Goal: Check status: Check status

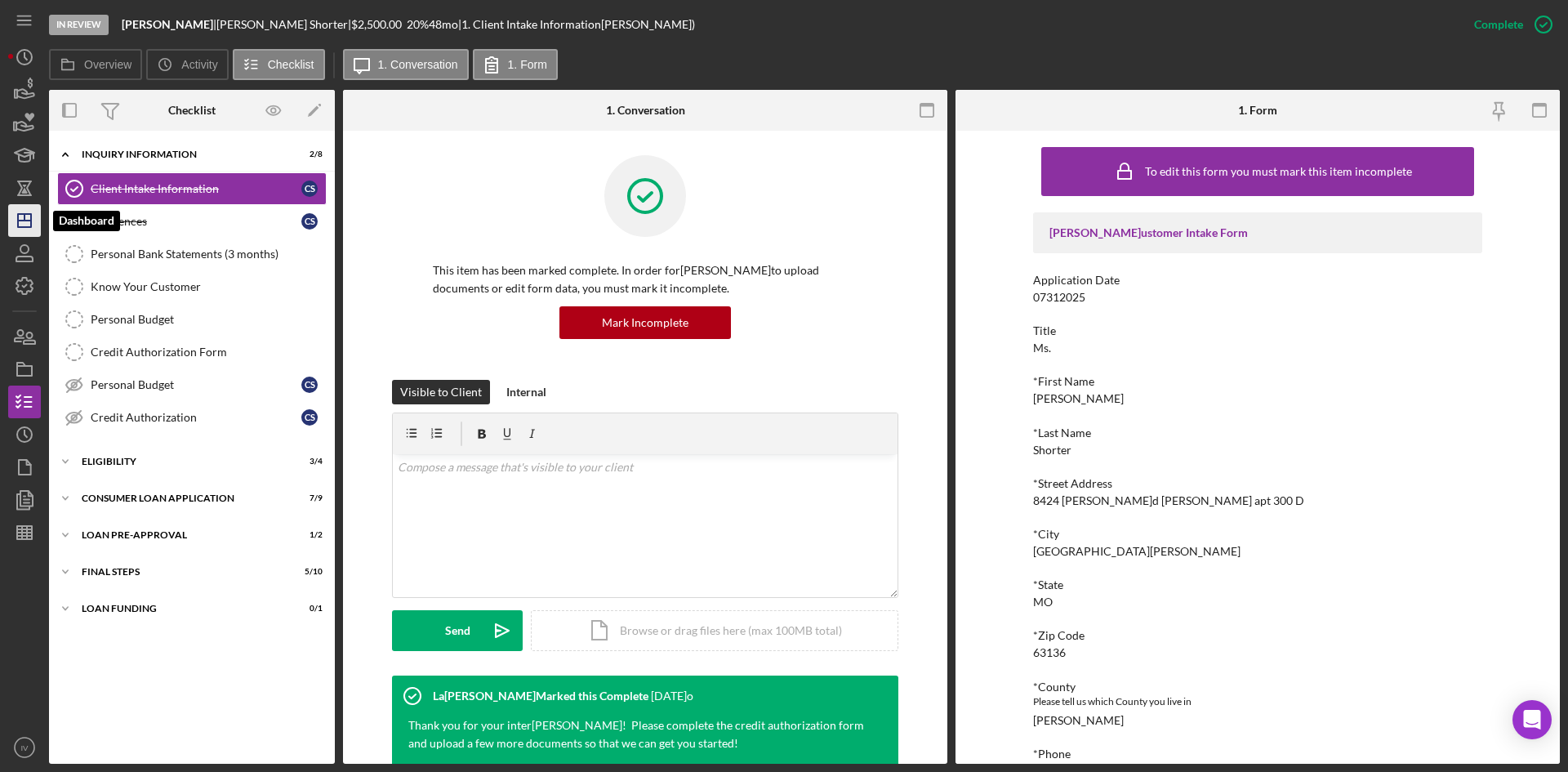
click at [28, 225] on icon "Icon/Dashboard" at bounding box center [24, 220] width 41 height 41
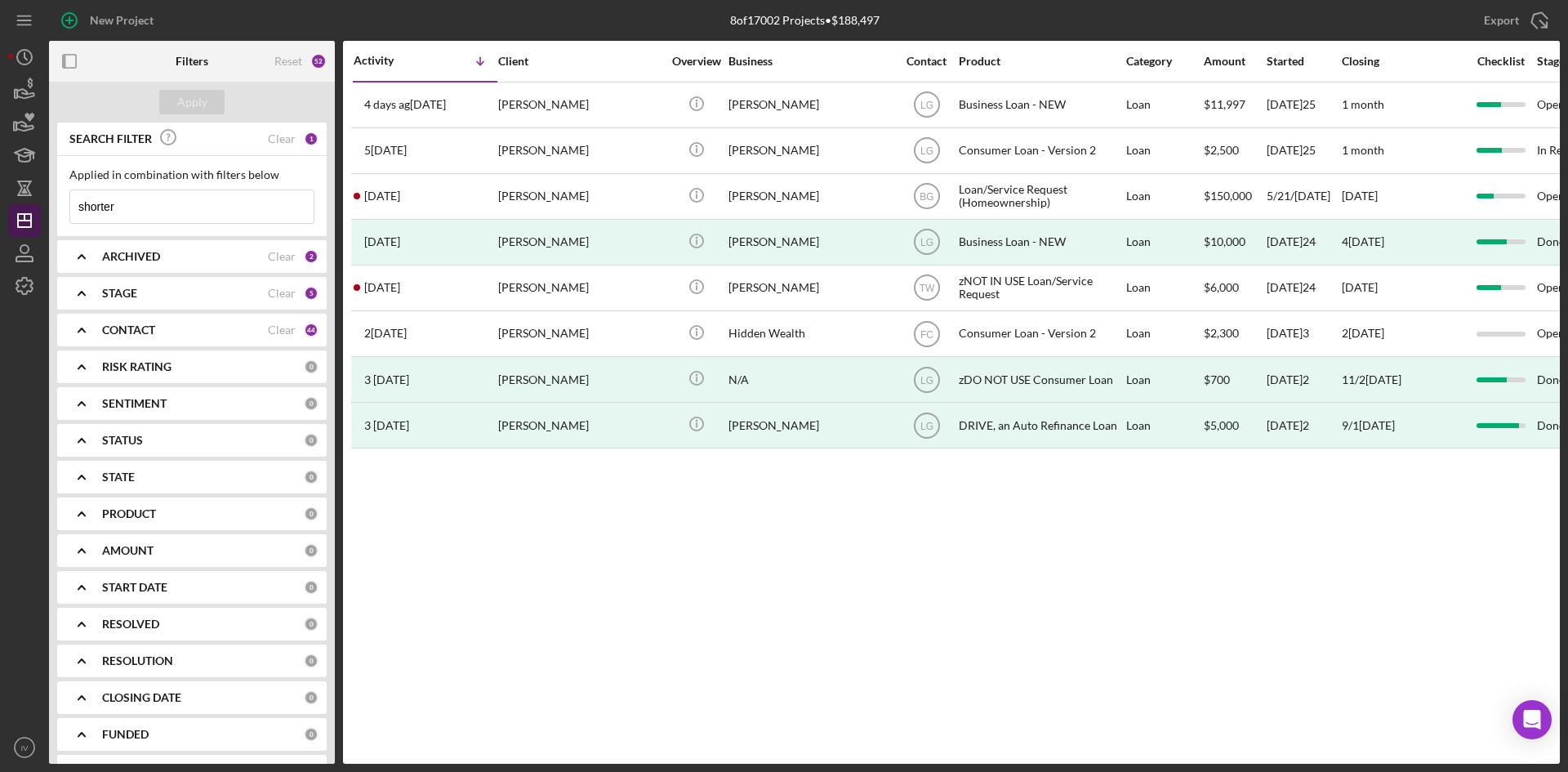
drag, startPoint x: 126, startPoint y: 219, endPoint x: 39, endPoint y: 213, distance: 87.2
click at [39, 213] on div "New Project 8 of 17002 Projects • $188,497 shorter Export Icon/Export Filters R…" at bounding box center [784, 381] width 1551 height 764
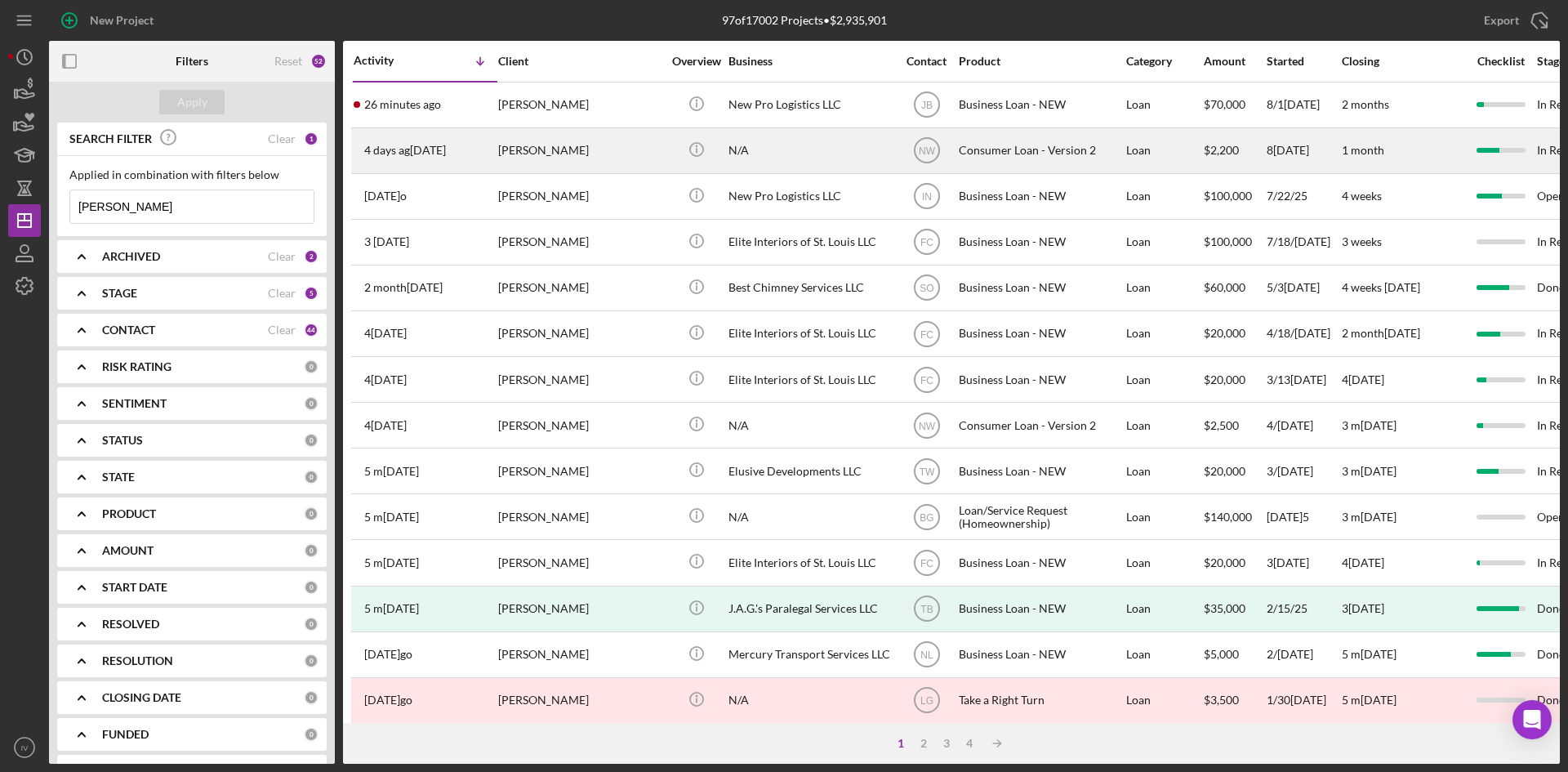
type input "[PERSON_NAME]"
click at [599, 147] on div "[PERSON_NAME]" at bounding box center [579, 151] width 163 height 44
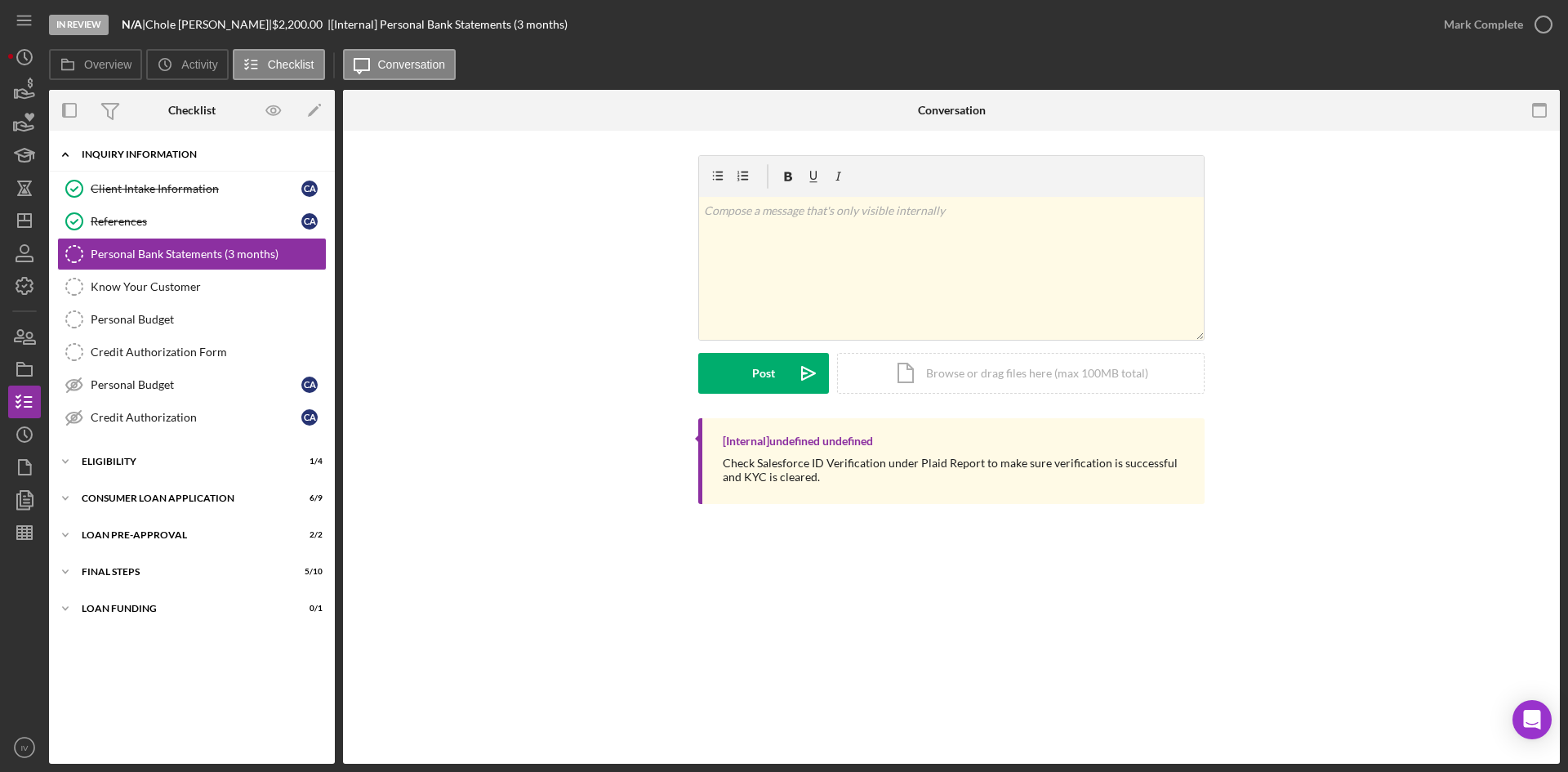
click at [91, 158] on div "Inquiry Information" at bounding box center [198, 154] width 233 height 10
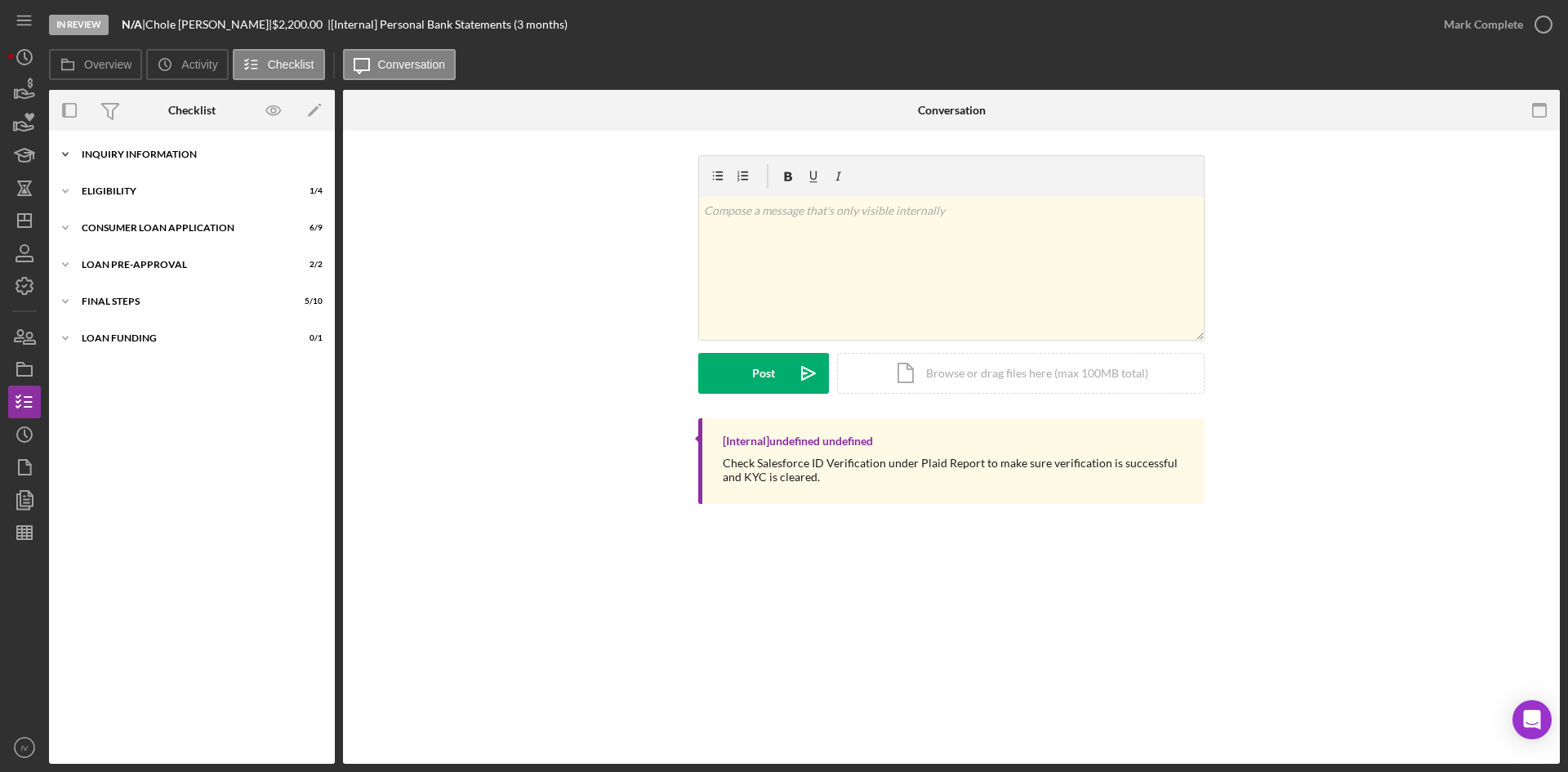
click at [91, 158] on div "Inquiry Information" at bounding box center [198, 154] width 233 height 10
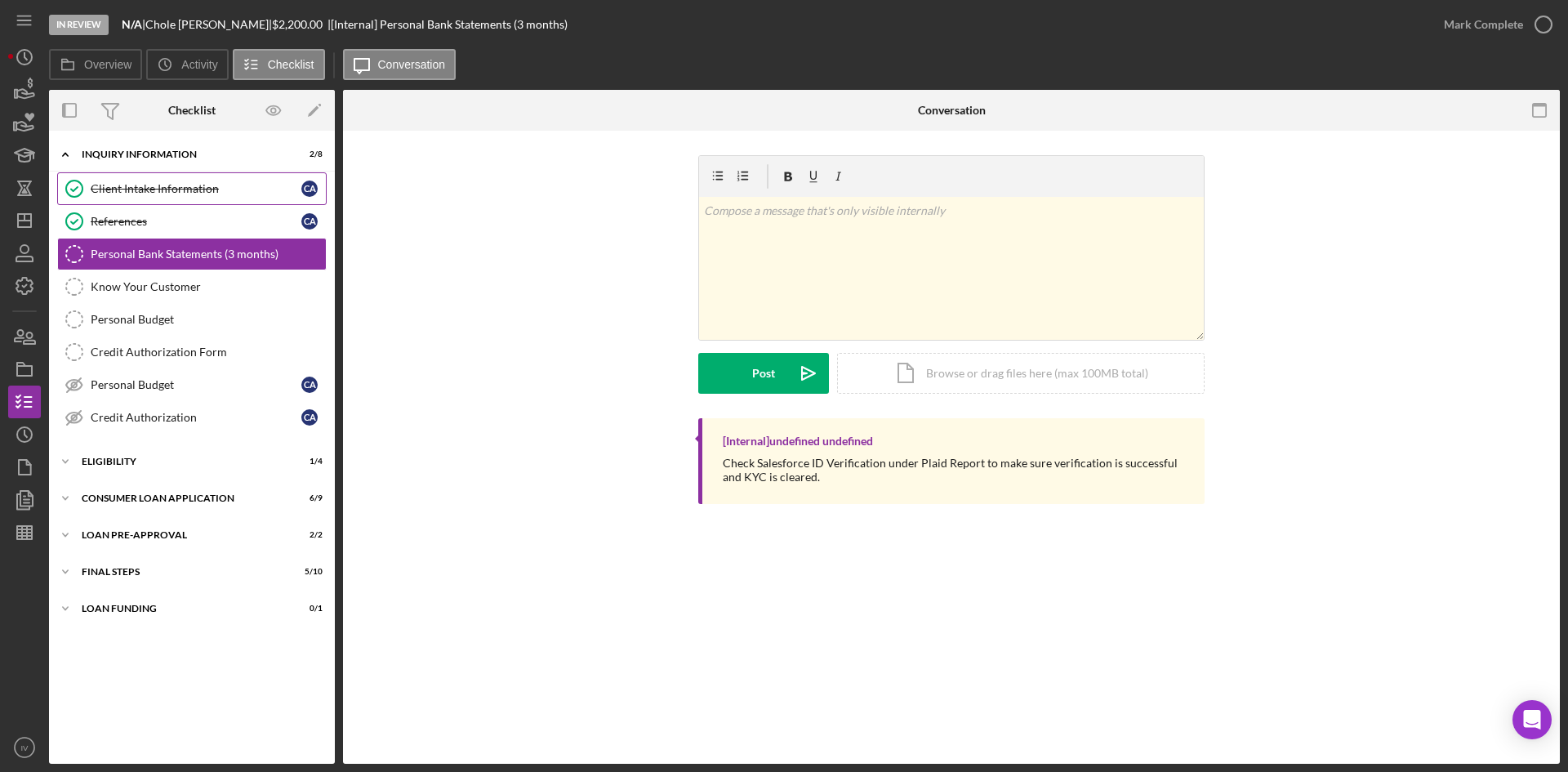
click at [116, 184] on div "Client Intake Information" at bounding box center [195, 189] width 210 height 13
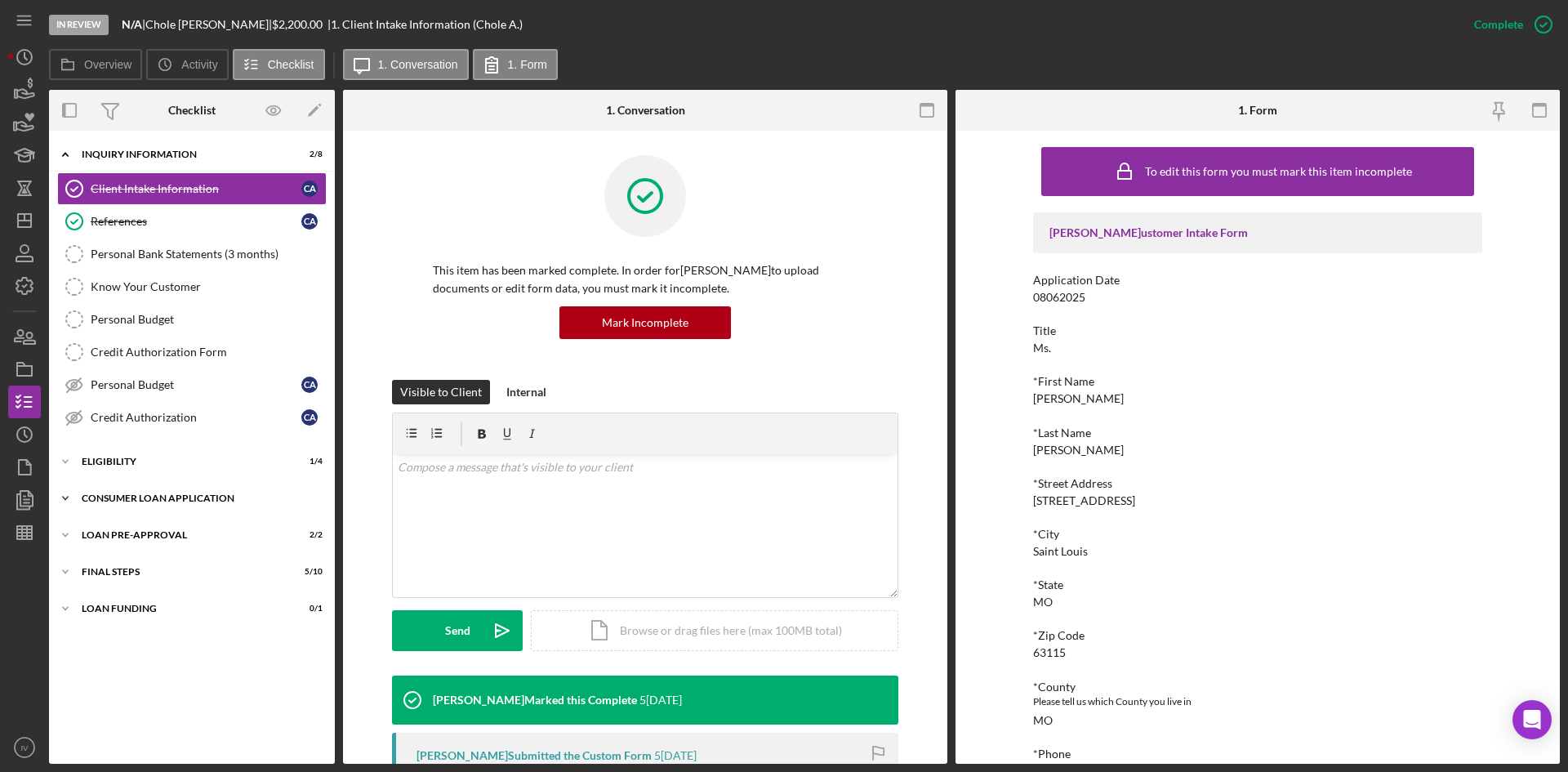
click at [147, 500] on div "Consumer Loan Application" at bounding box center [198, 498] width 233 height 10
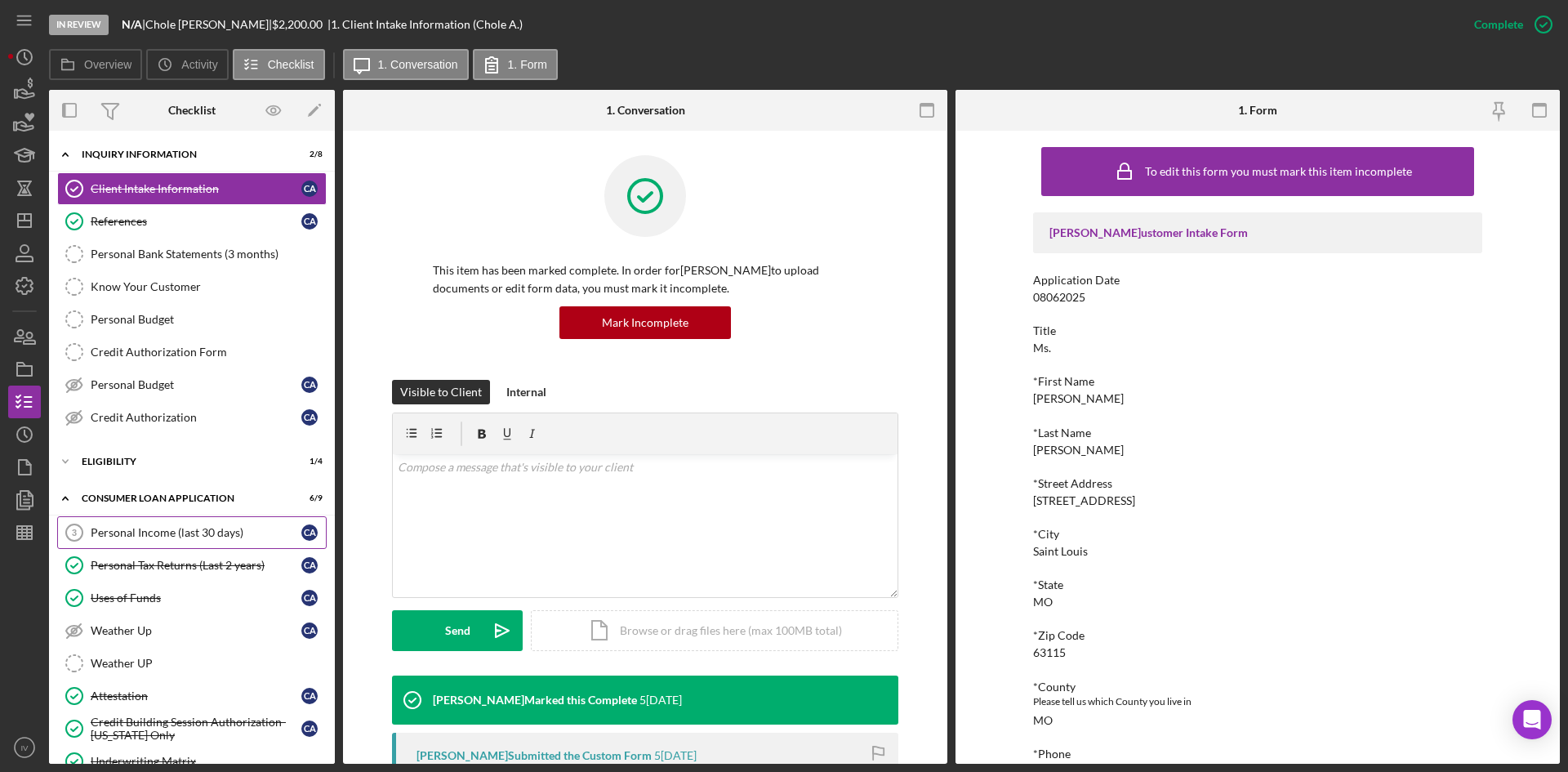
click at [148, 529] on div "Personal Income (last 30 days)" at bounding box center [195, 532] width 210 height 13
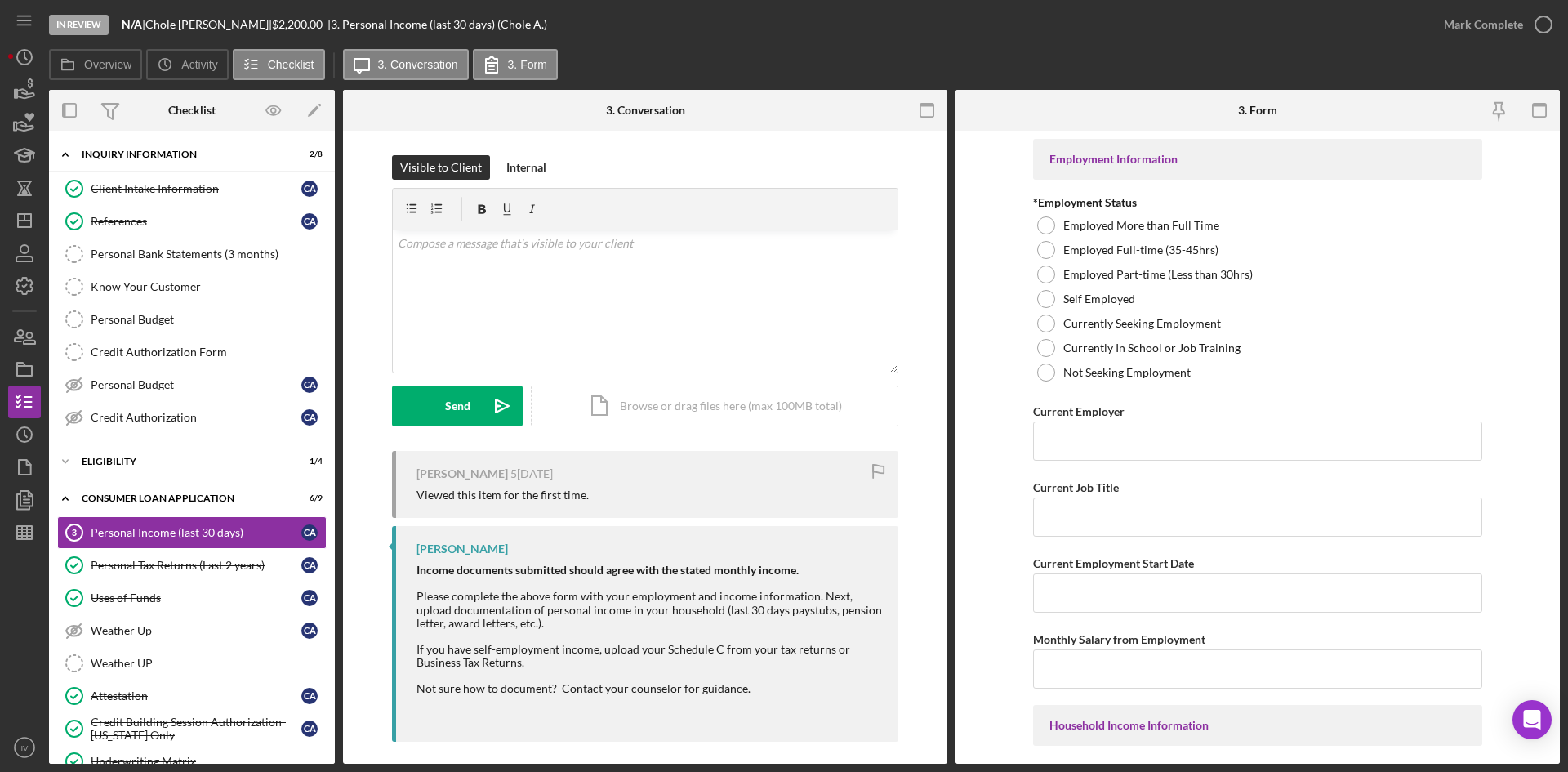
scroll to position [11, 0]
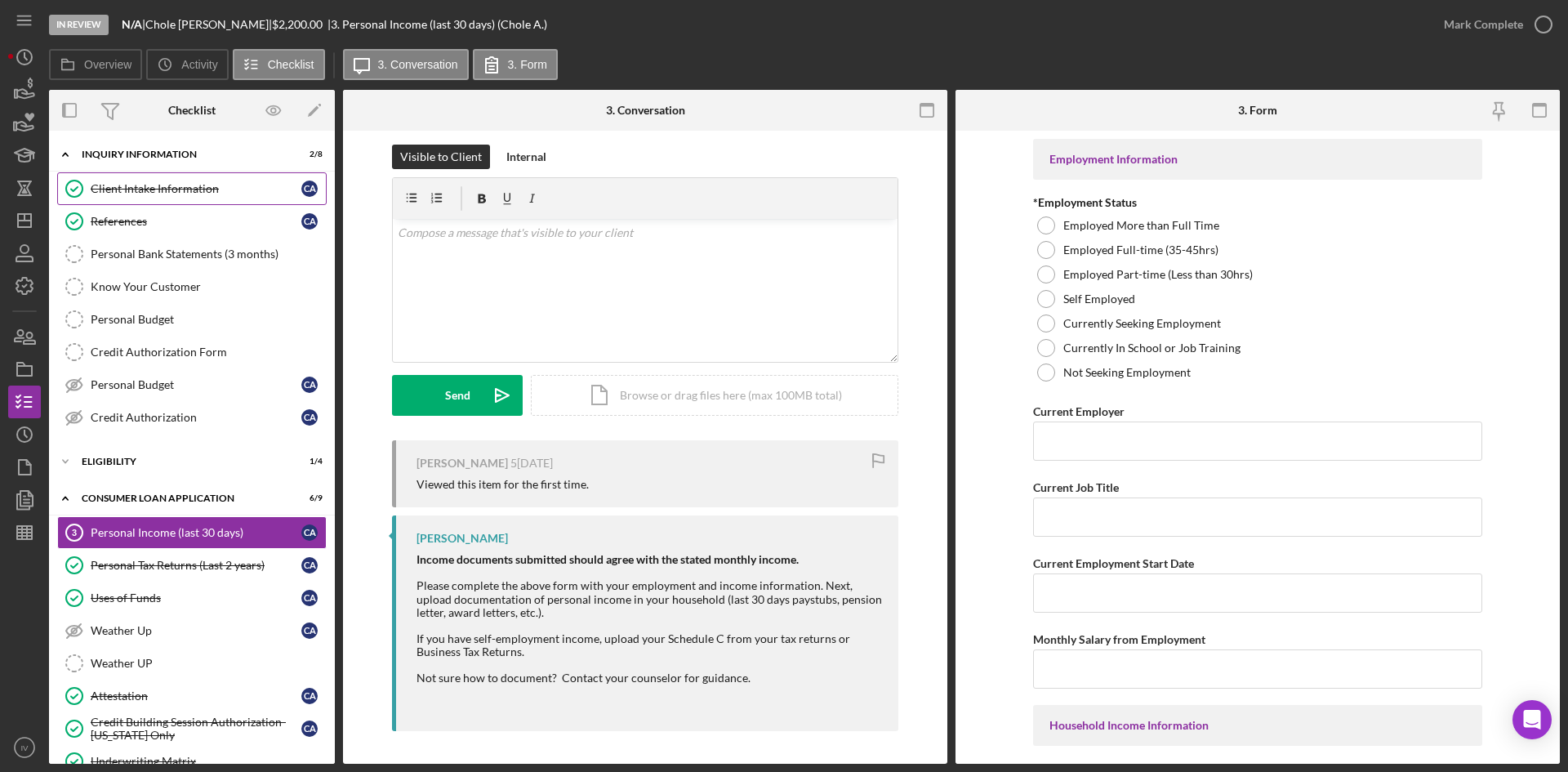
click at [145, 180] on link "Client Intake Information Client Intake Information C A" at bounding box center [191, 189] width 269 height 33
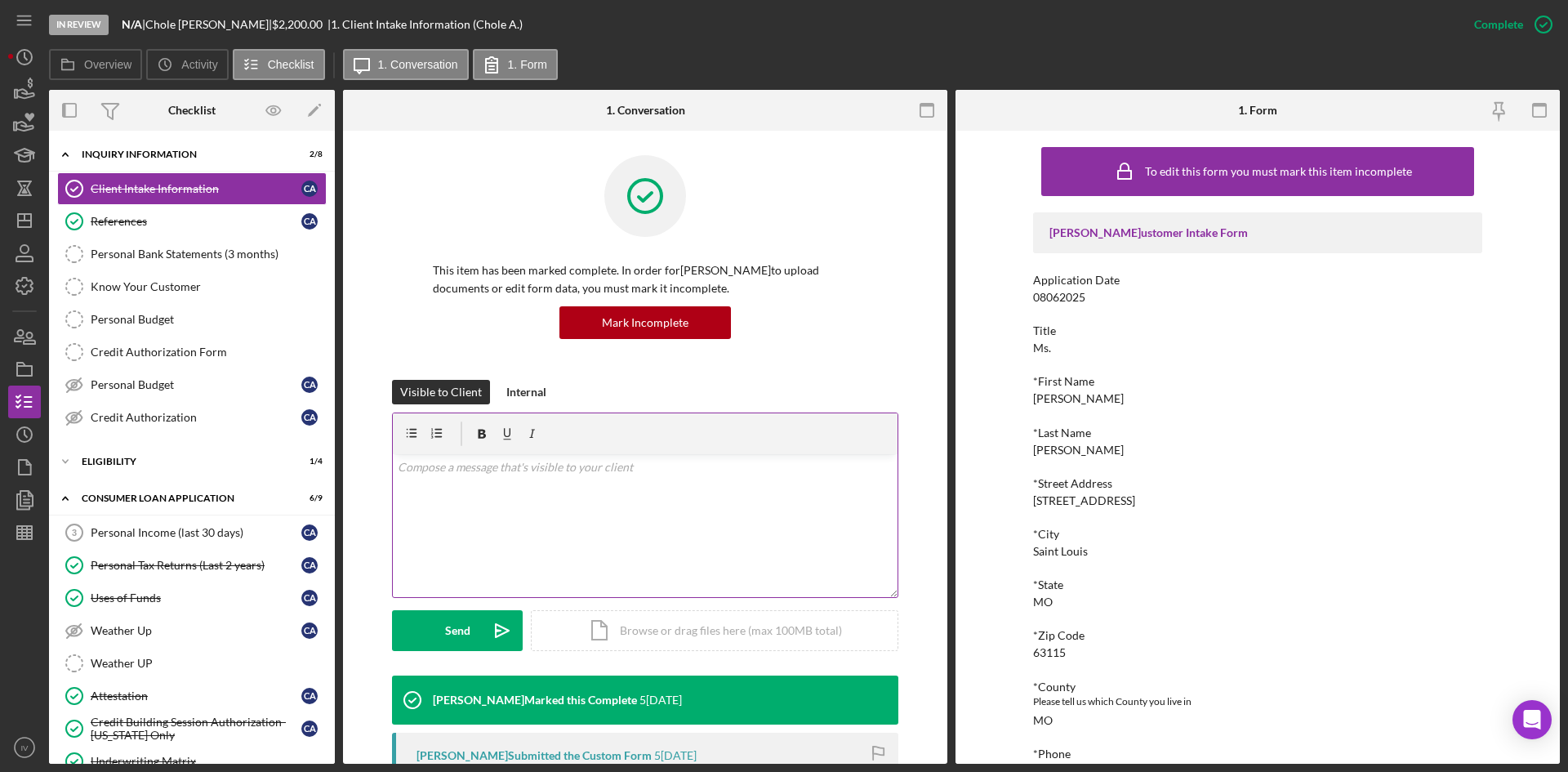
scroll to position [81, 0]
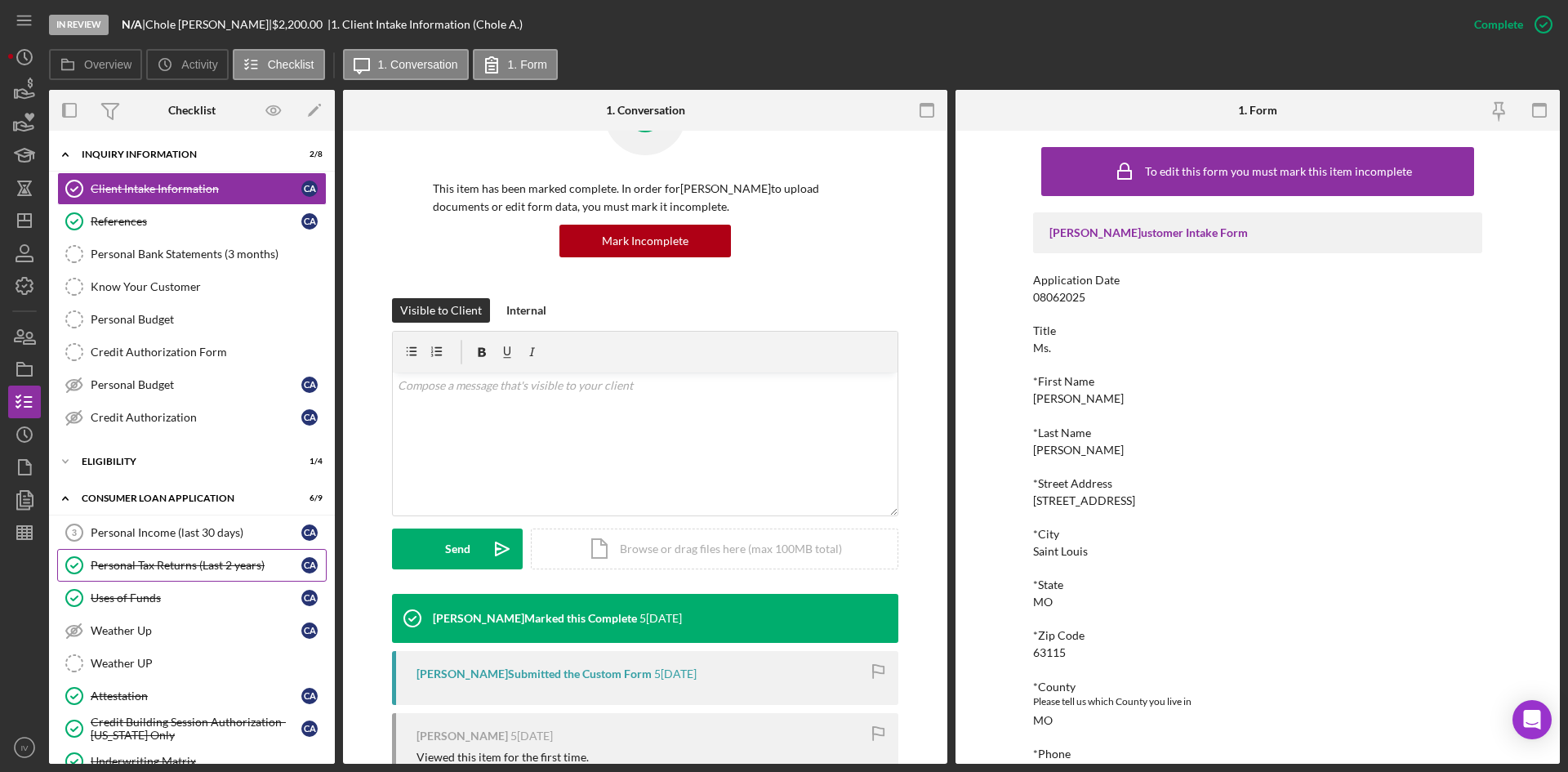
click at [173, 571] on div "Personal Tax Returns (Last 2 years)" at bounding box center [195, 565] width 210 height 13
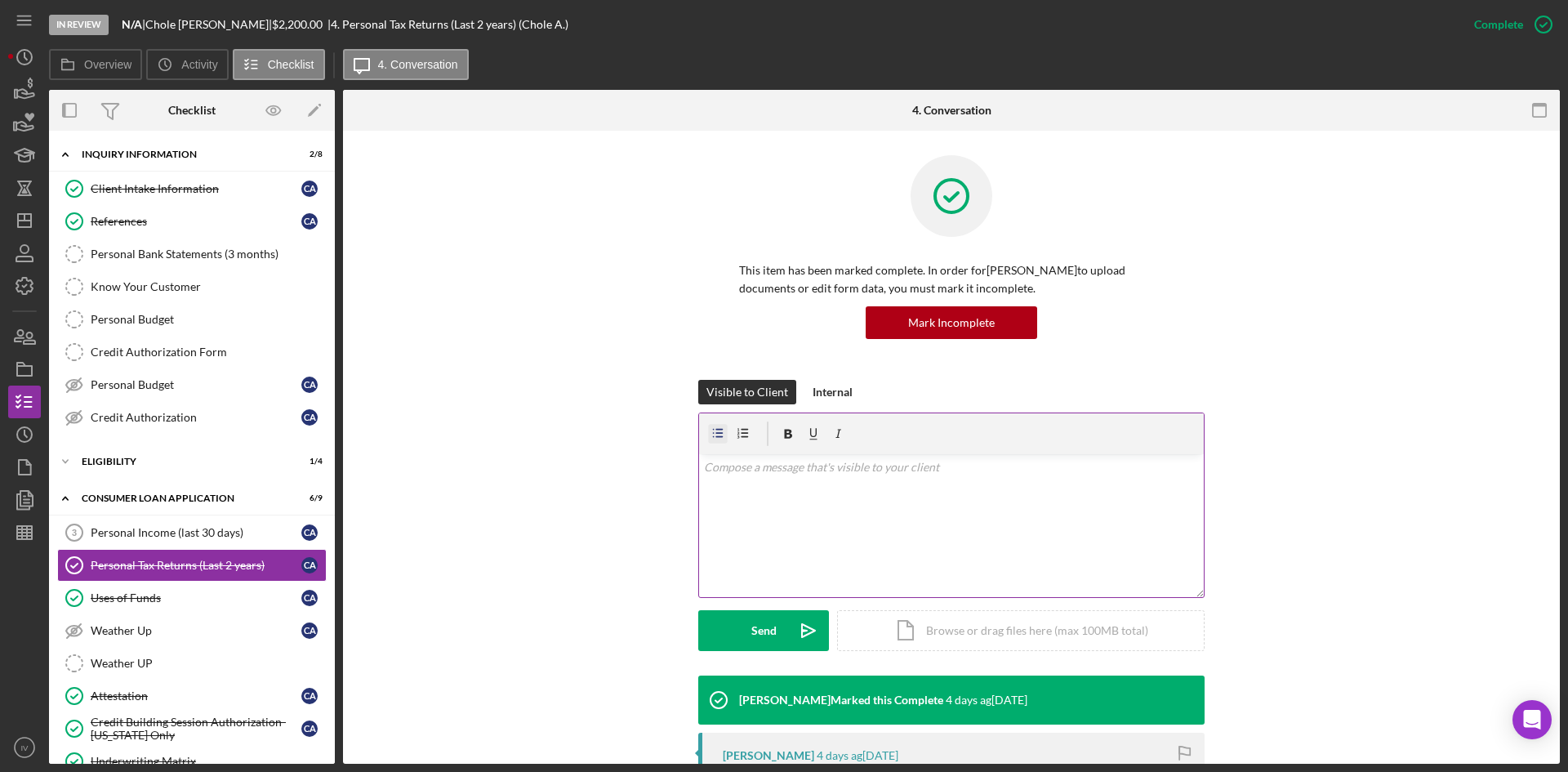
scroll to position [81, 0]
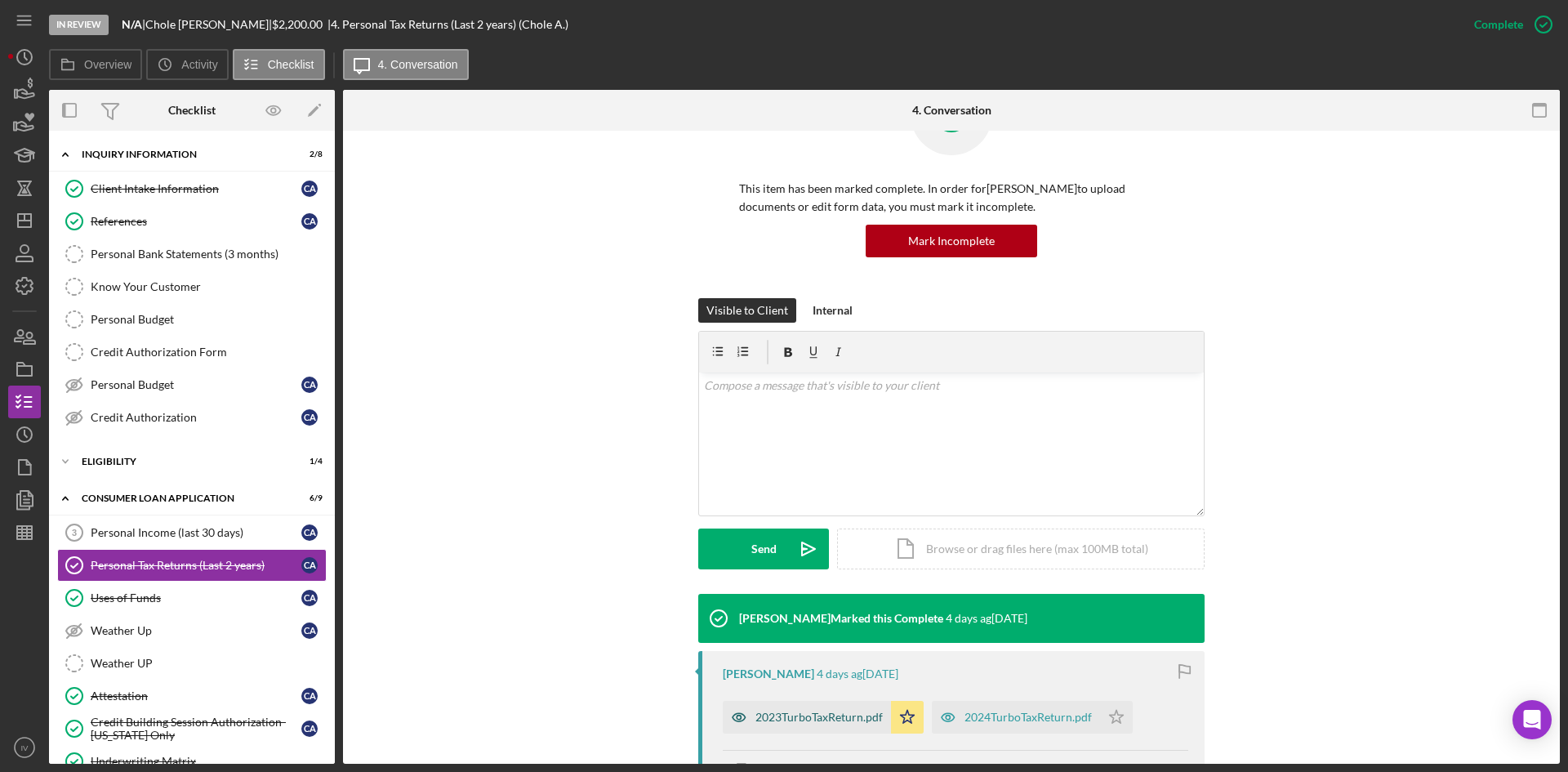
click at [807, 723] on div "2023TurboTaxReturn.pdf" at bounding box center [819, 718] width 127 height 13
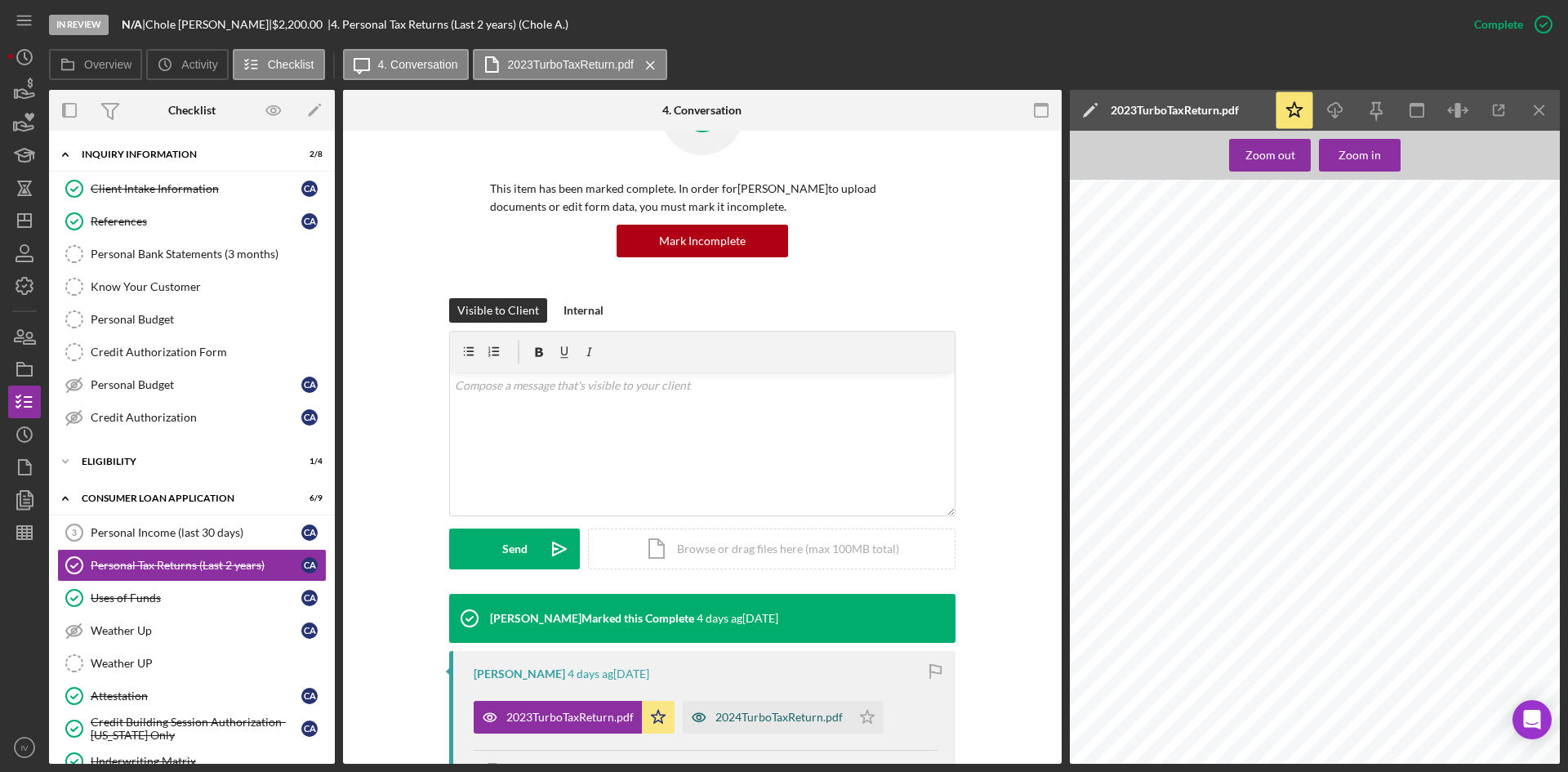
click at [736, 715] on div "2024TurboTaxReturn.pdf" at bounding box center [779, 718] width 127 height 13
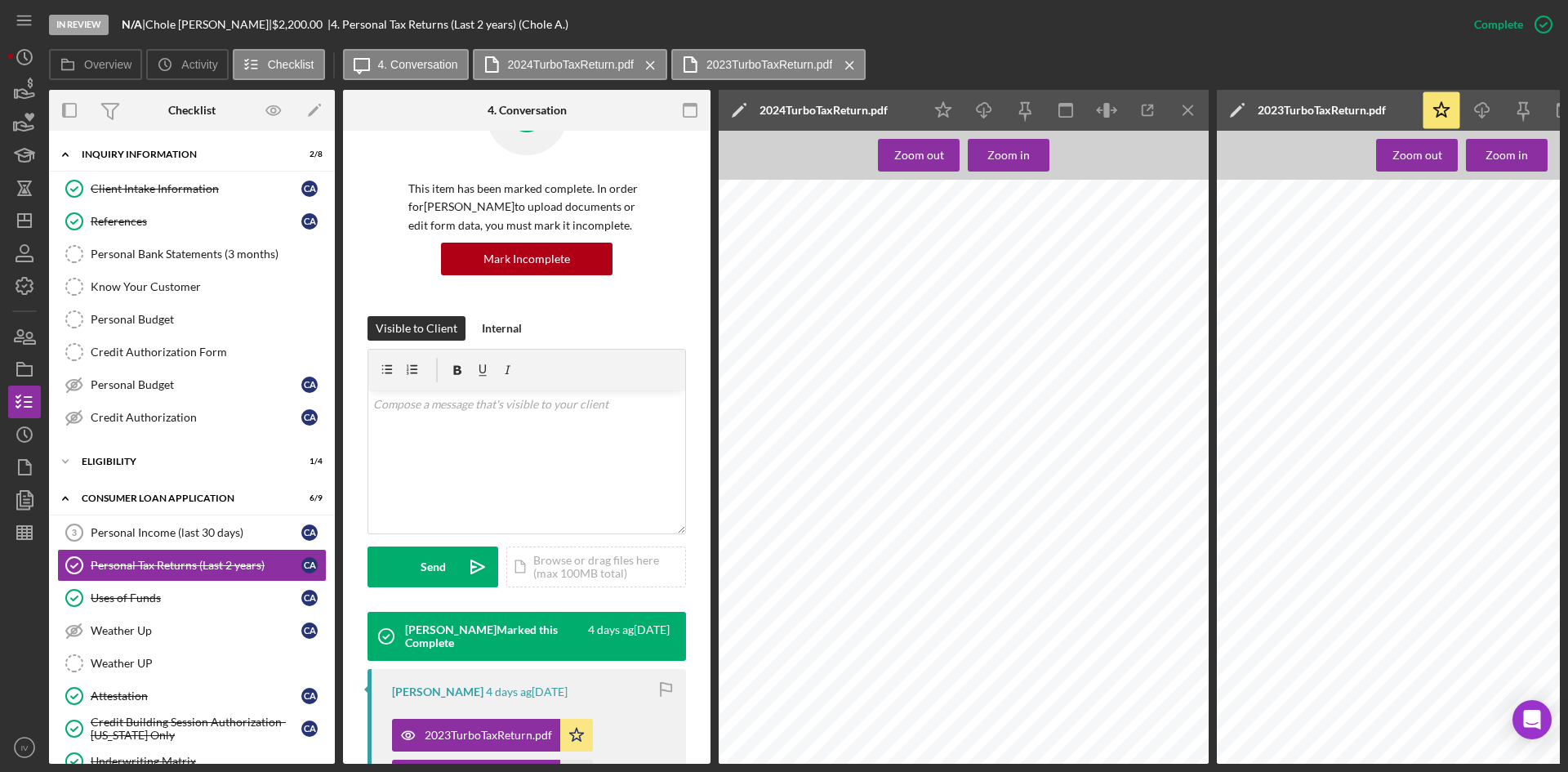
scroll to position [6024, 0]
click at [33, 218] on icon "Icon/Dashboard" at bounding box center [24, 220] width 41 height 41
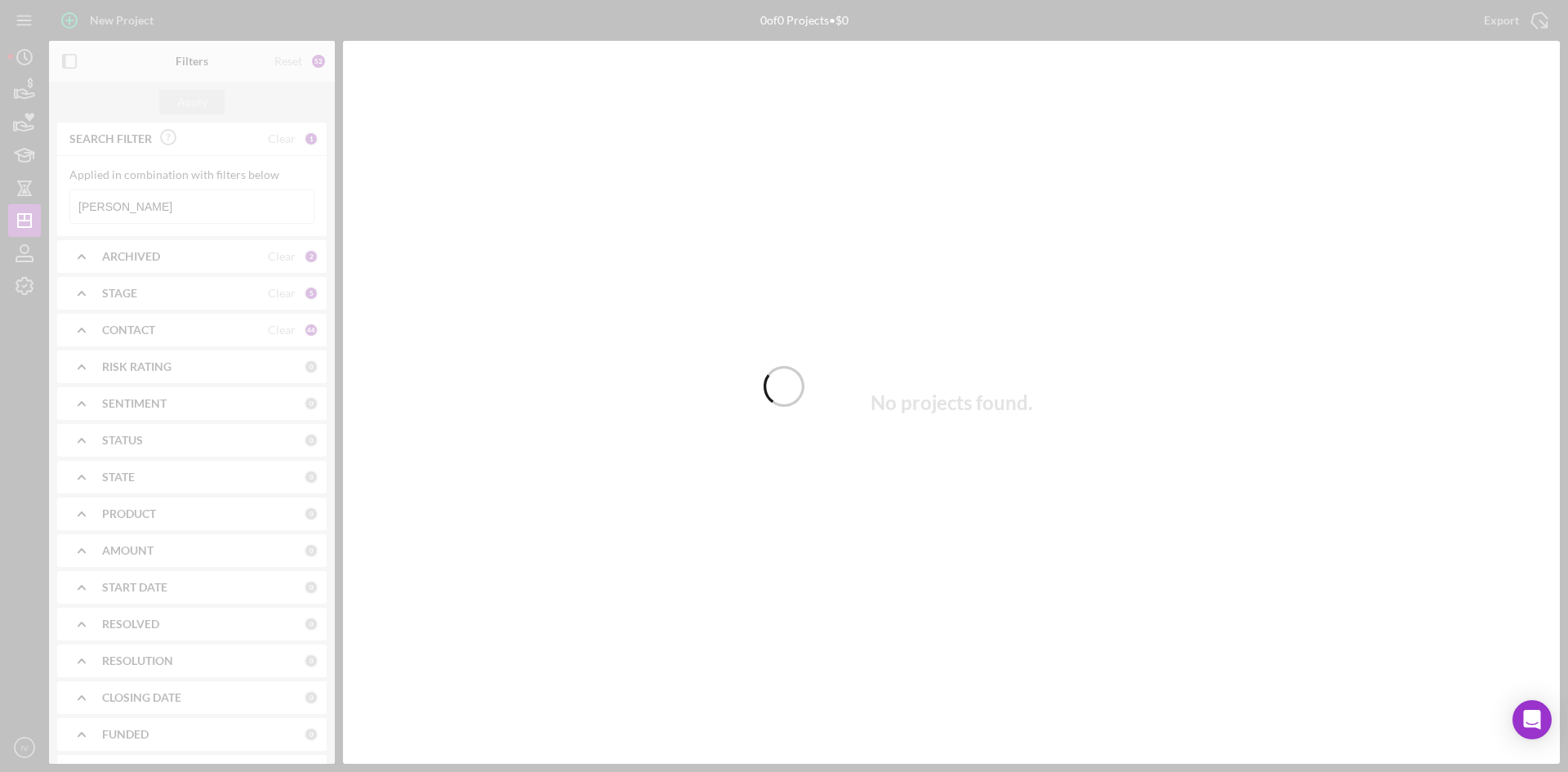
click at [170, 210] on div at bounding box center [784, 386] width 1568 height 772
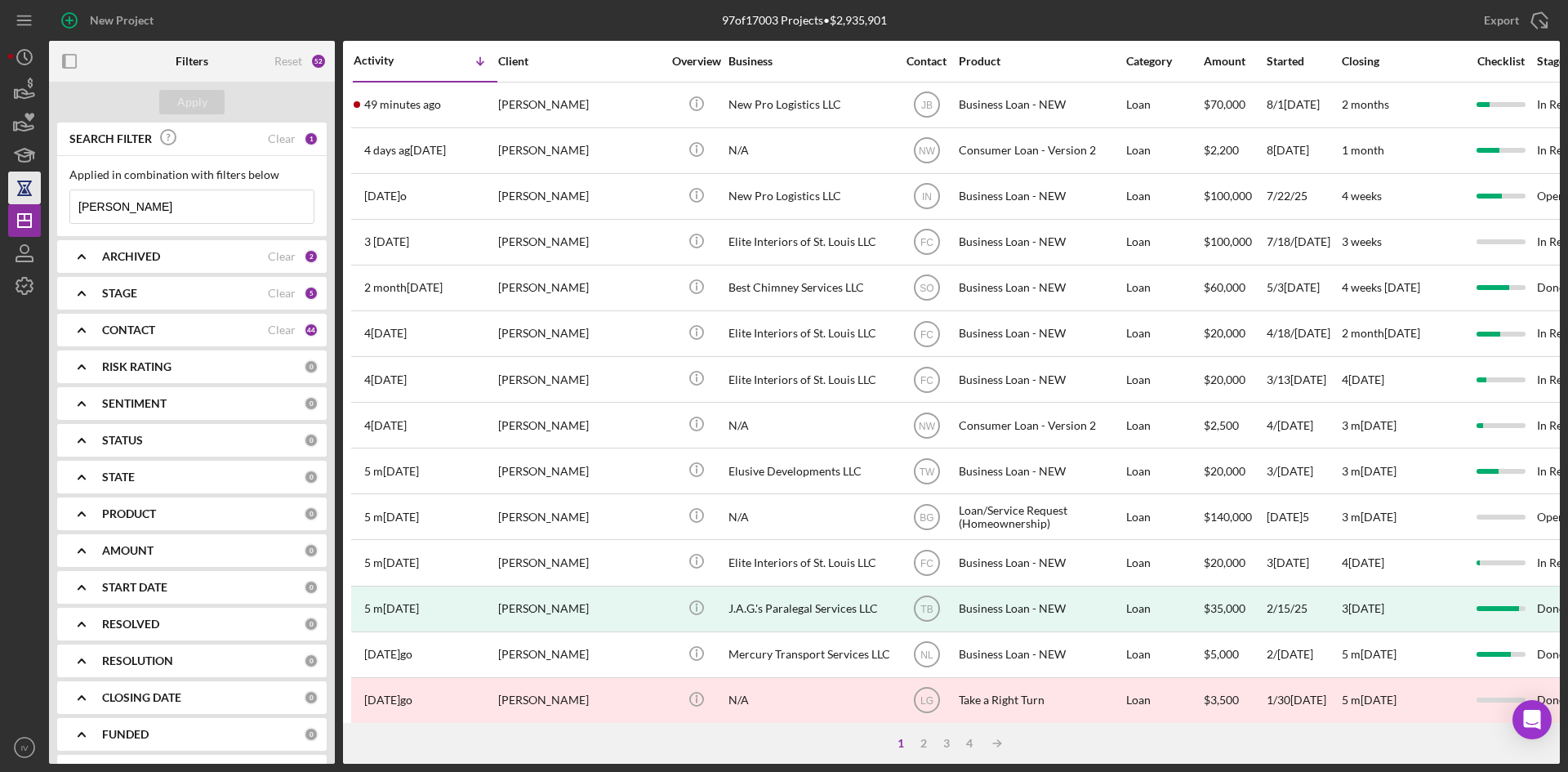
drag, startPoint x: 157, startPoint y: 213, endPoint x: 9, endPoint y: 199, distance: 148.7
click at [9, 199] on div "New Project 97 of 17003 Projects • $2,935,901 An[PERSON_NAME]xport Icon/Export …" at bounding box center [784, 381] width 1551 height 764
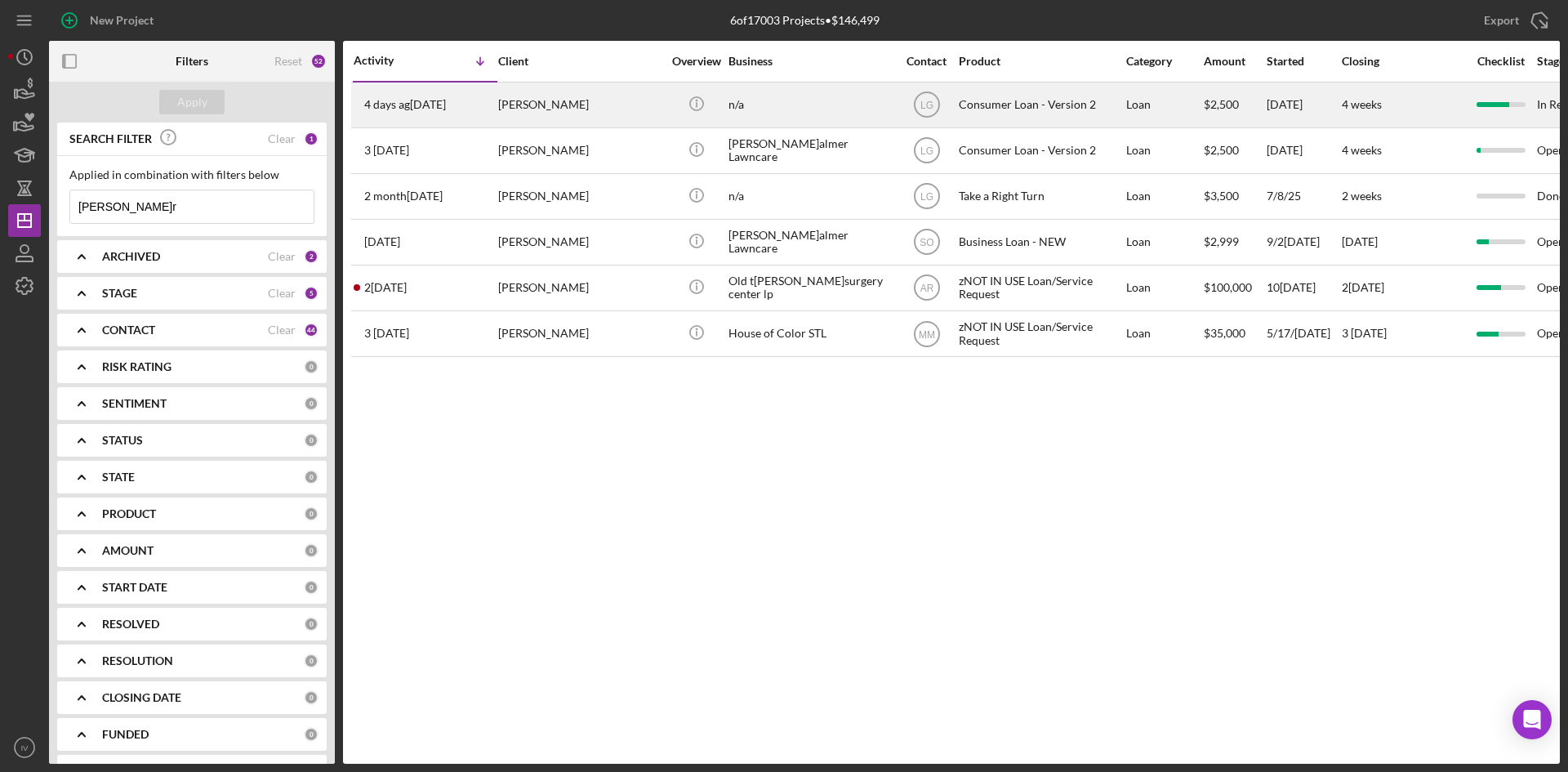
type input "[PERSON_NAME]r"
click at [568, 100] on div "[PERSON_NAME]" at bounding box center [579, 105] width 163 height 44
